Goal: Check status: Check status

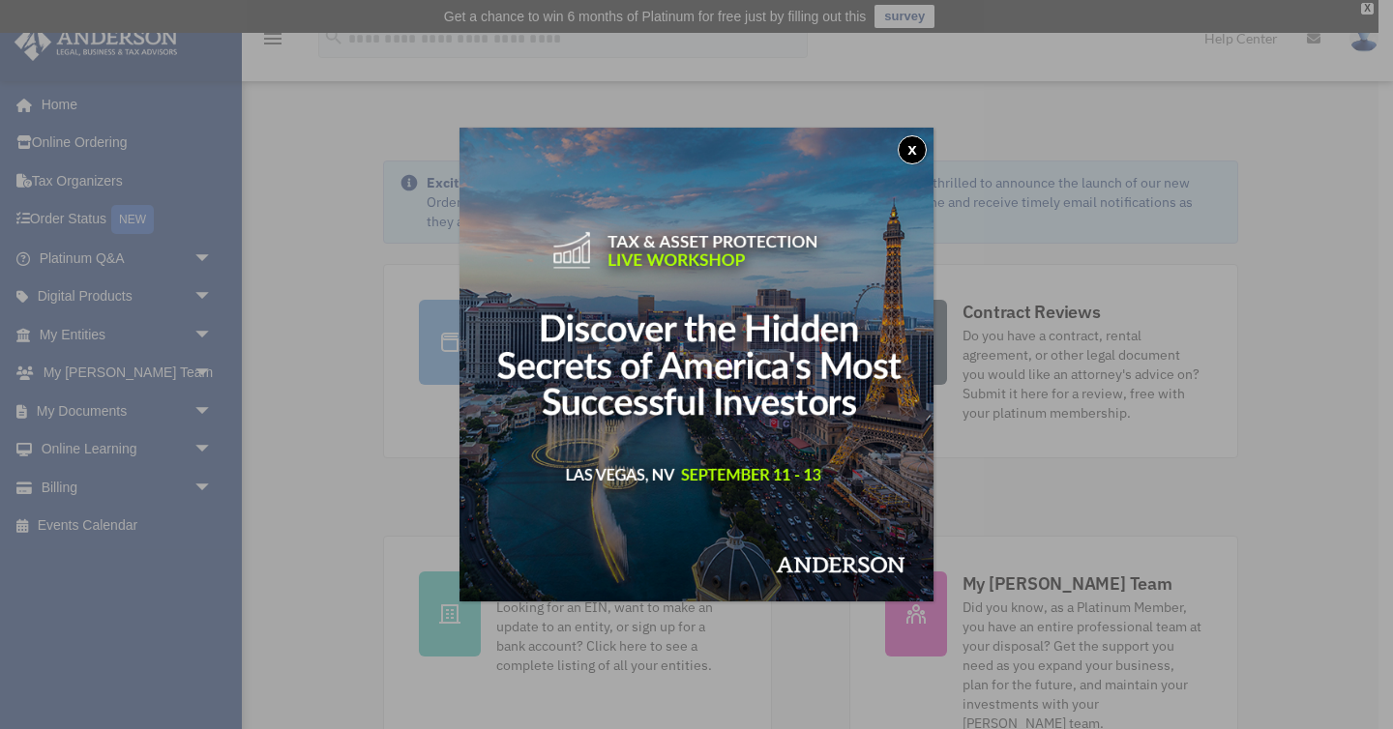
click at [905, 153] on button "x" at bounding box center [912, 149] width 29 height 29
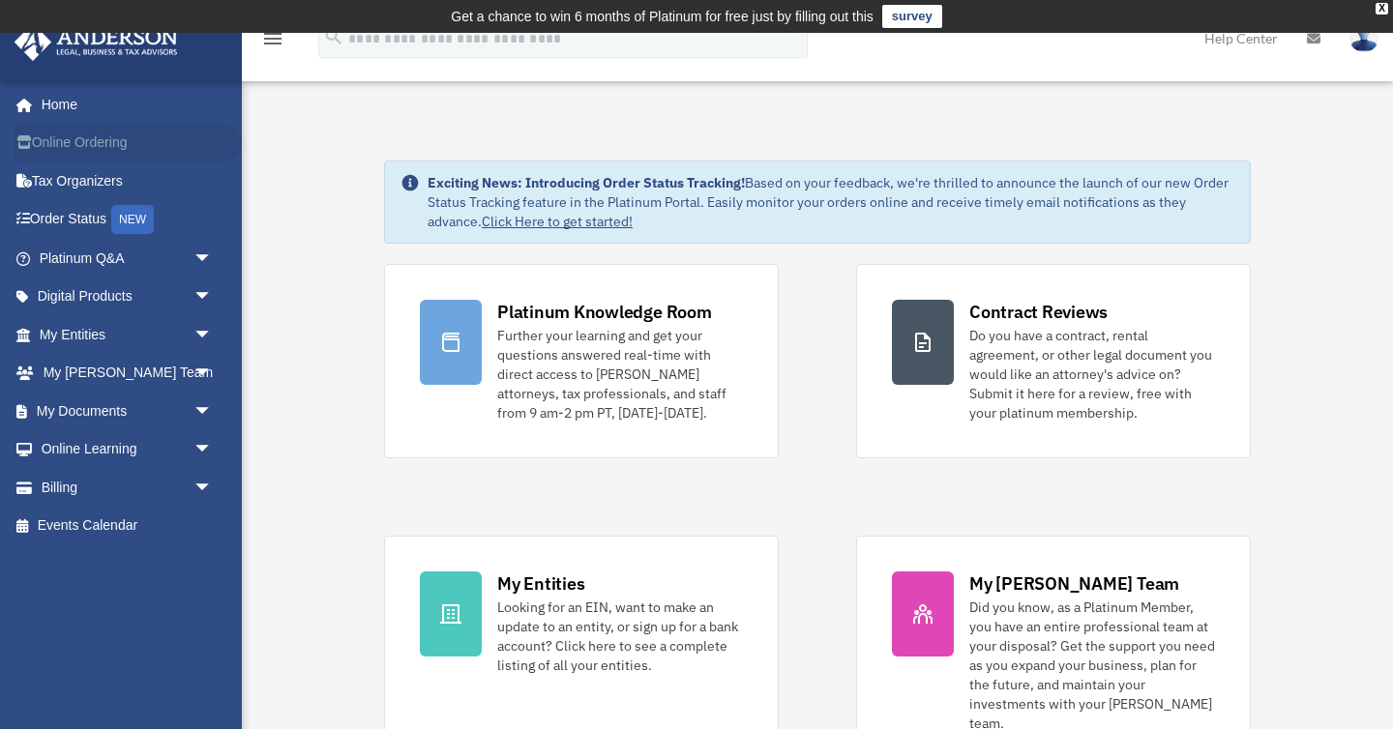
click at [95, 150] on link "Online Ordering" at bounding box center [128, 143] width 228 height 39
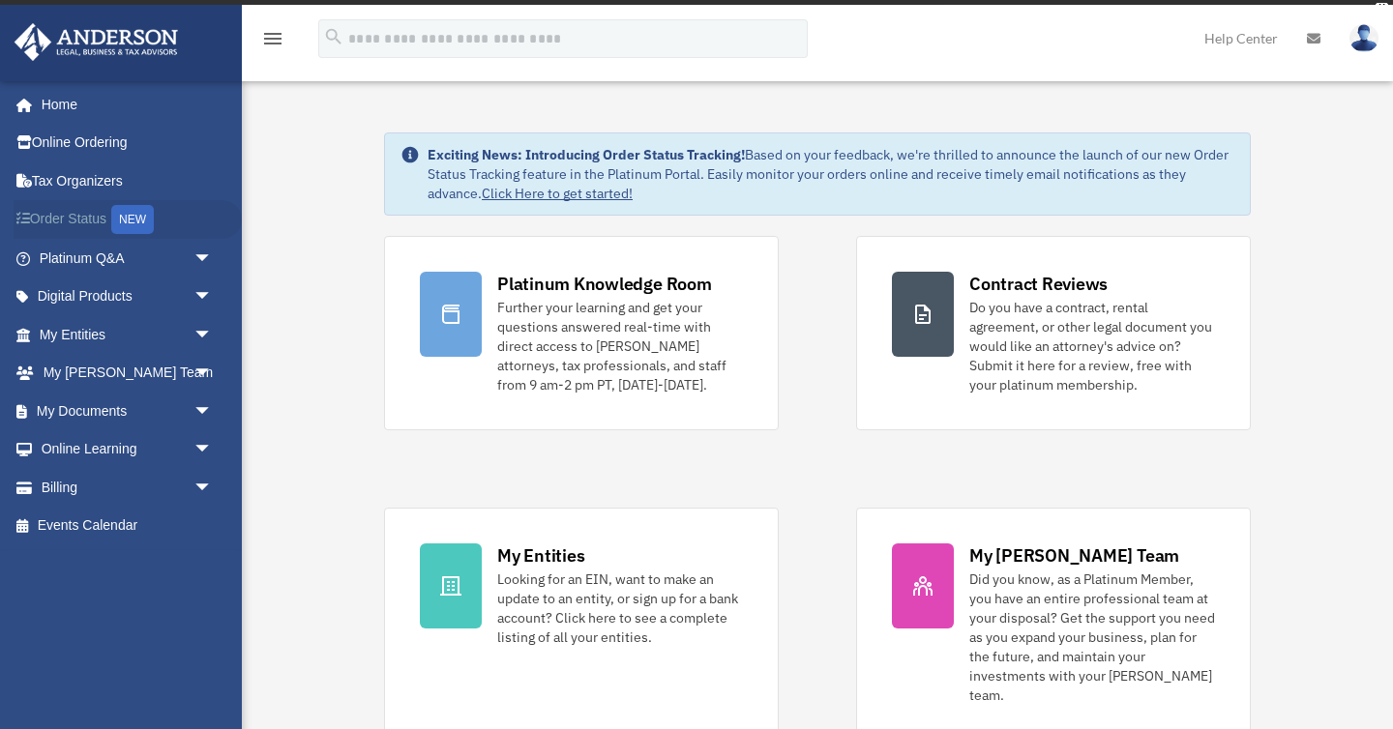
click at [82, 223] on link "Order Status NEW" at bounding box center [128, 220] width 228 height 40
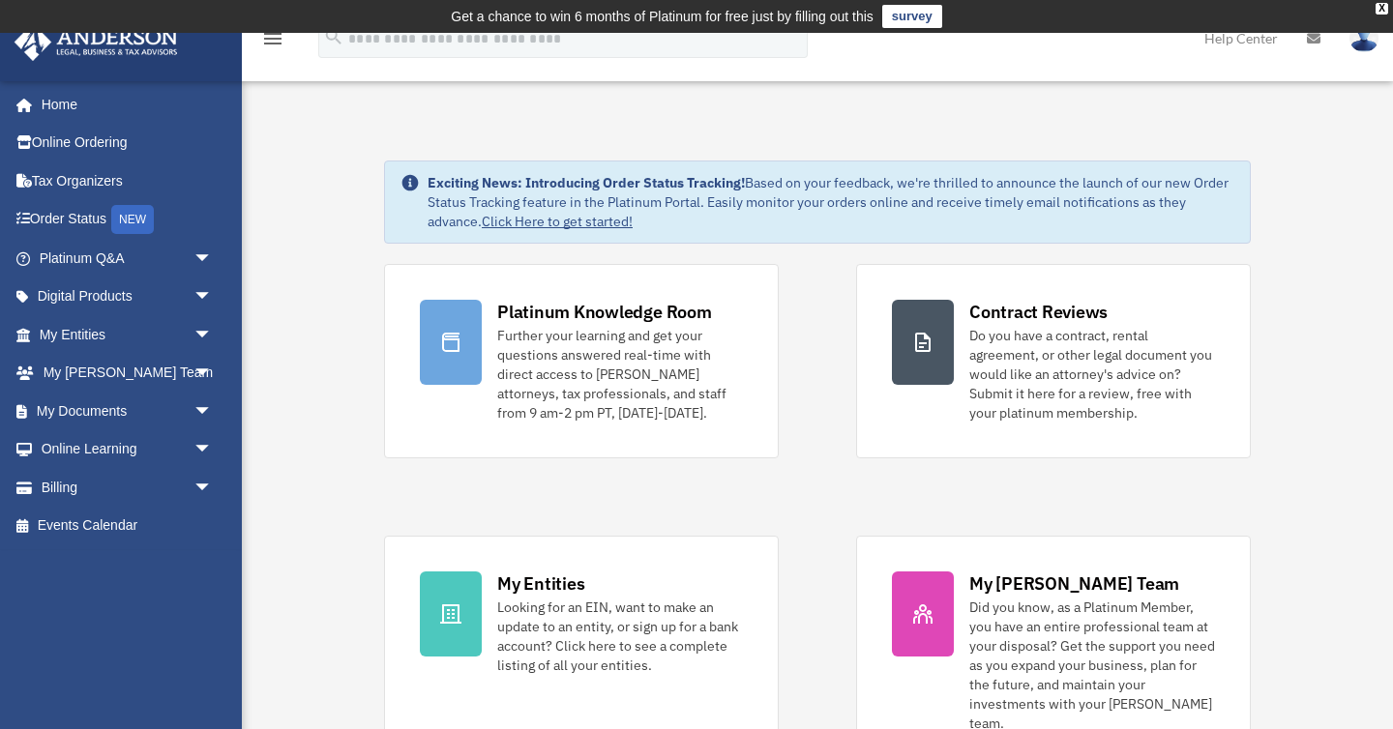
click at [1359, 39] on img at bounding box center [1364, 38] width 29 height 28
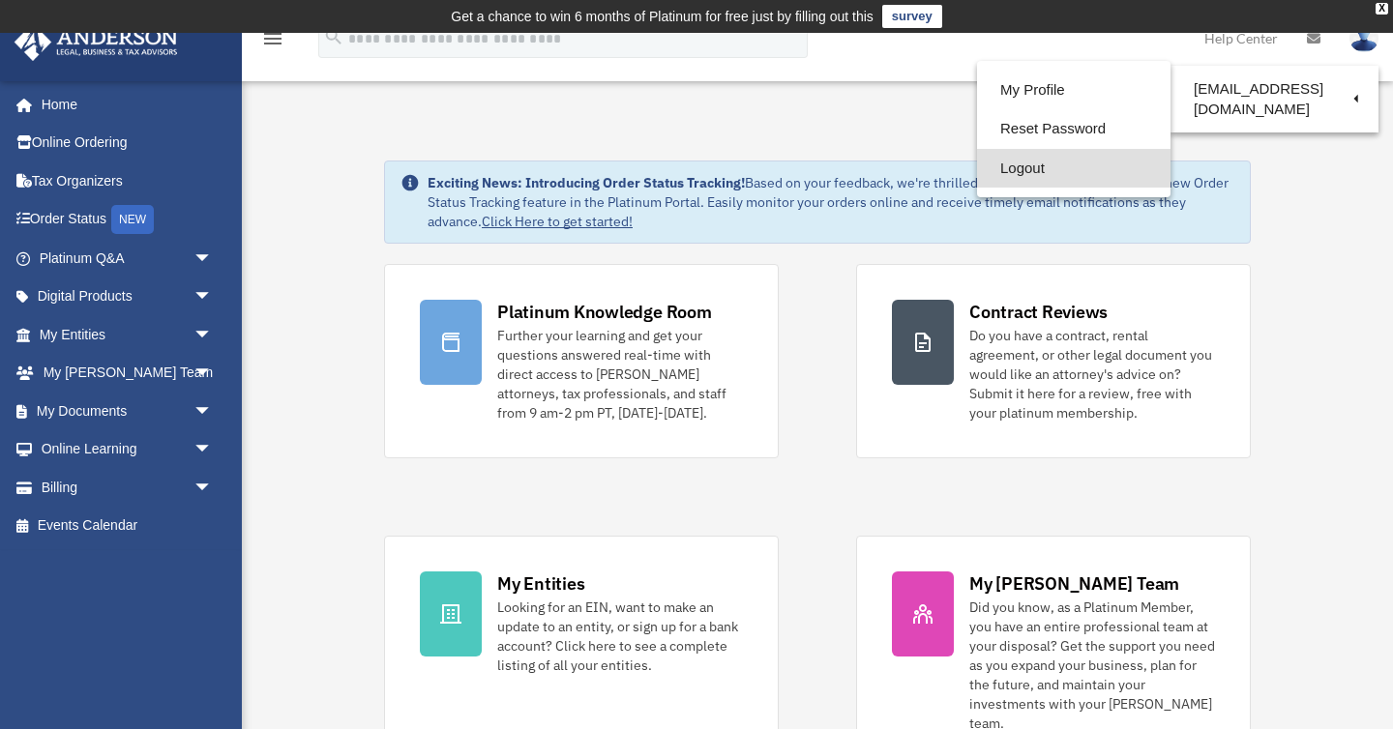
click at [1039, 173] on link "Logout" at bounding box center [1073, 169] width 193 height 40
